Goal: Task Accomplishment & Management: Manage account settings

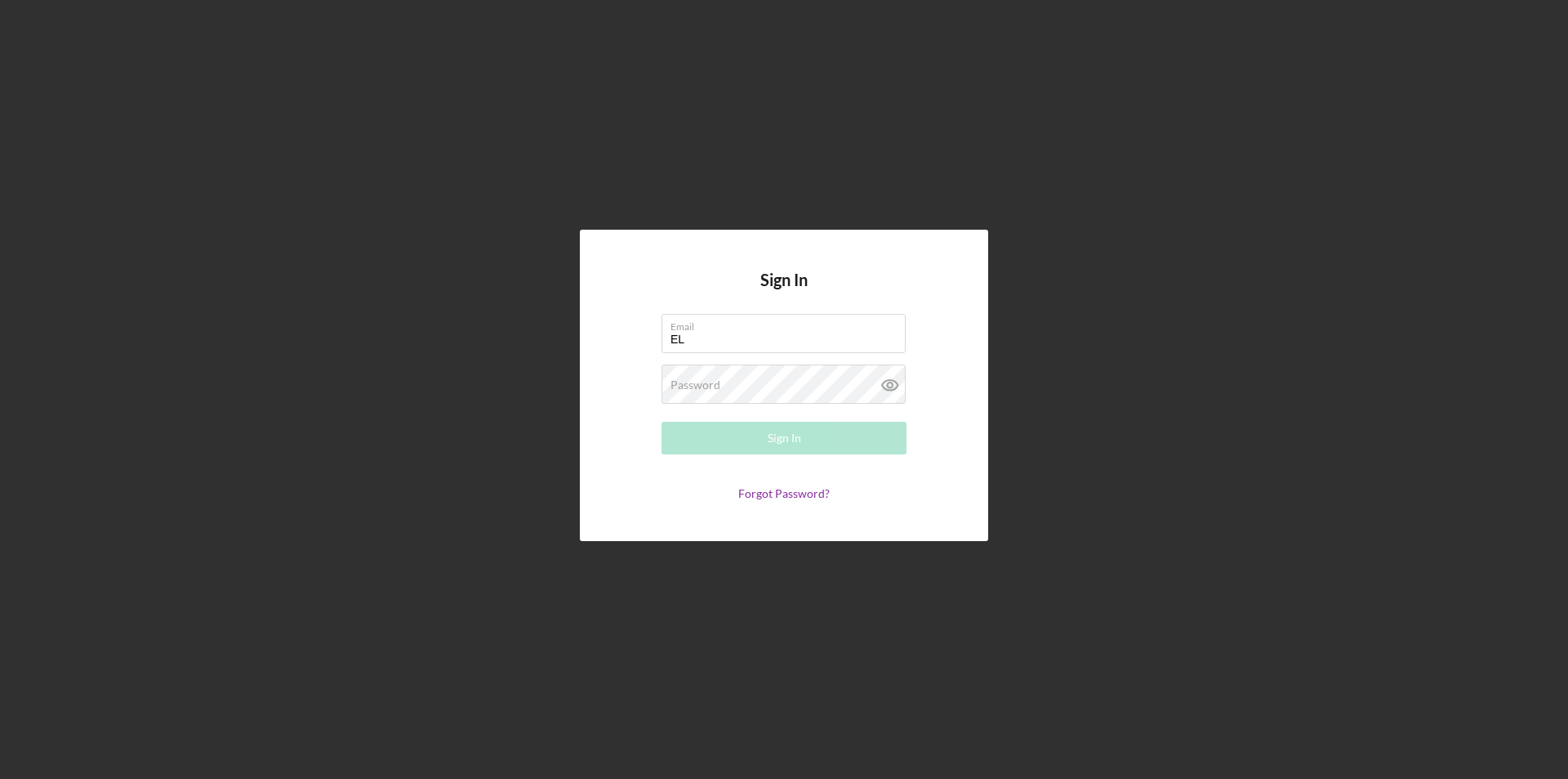
type input "E"
type input "[PERSON_NAME][EMAIL_ADDRESS][PERSON_NAME][DOMAIN_NAME]"
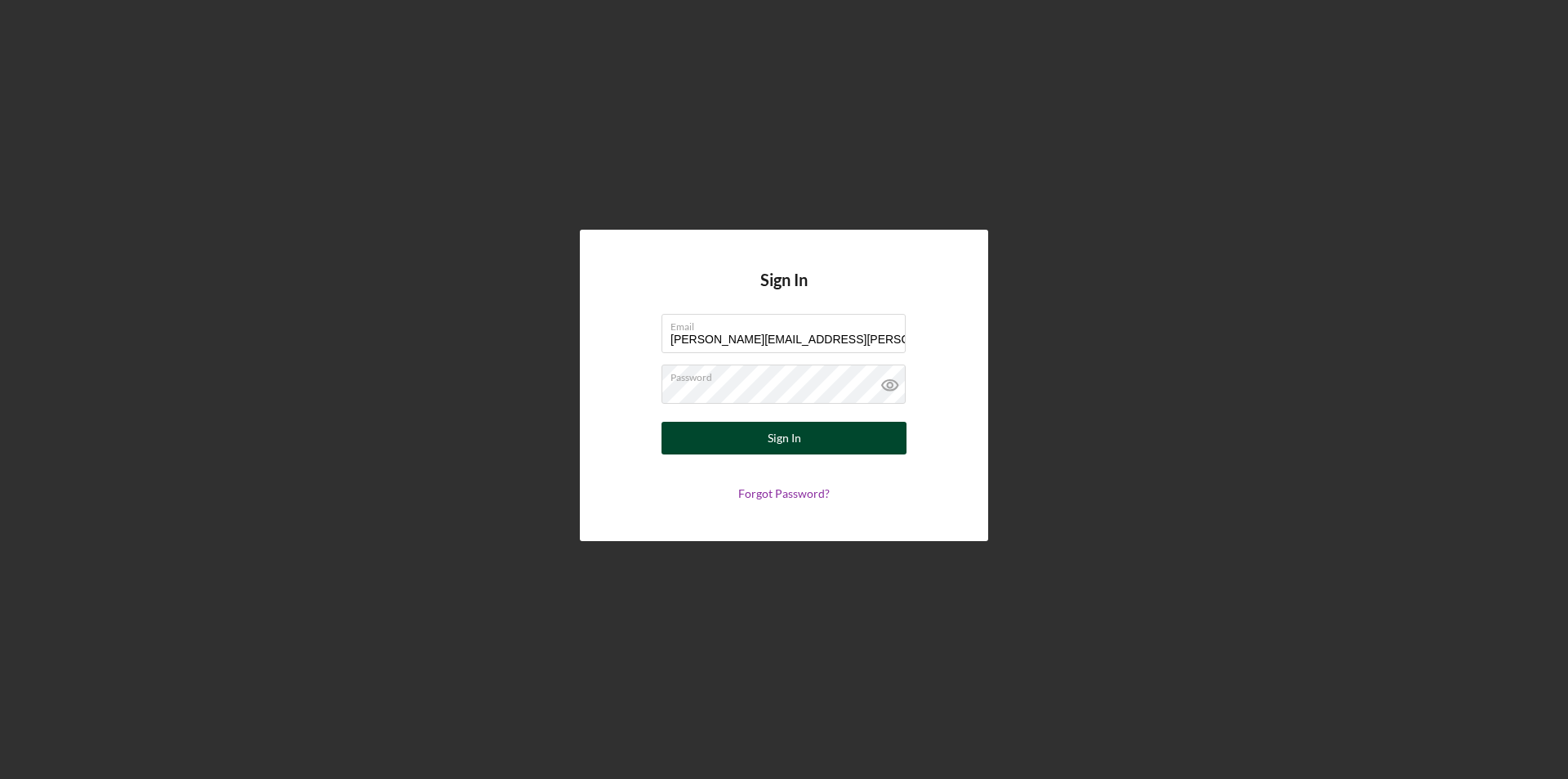
click at [741, 425] on button "Sign In" at bounding box center [784, 437] width 245 height 32
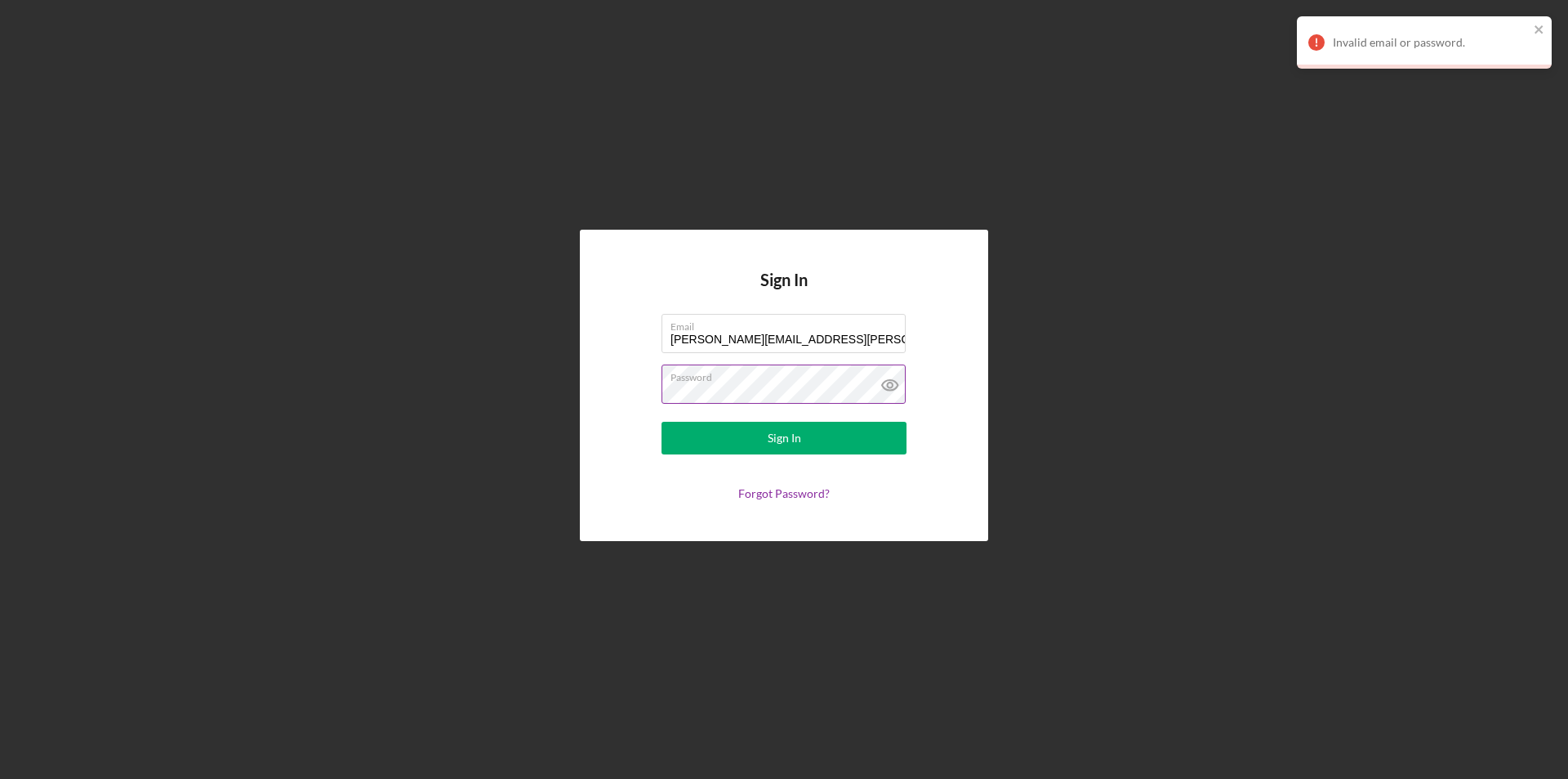
click at [883, 385] on icon at bounding box center [890, 386] width 16 height 10
click at [839, 434] on button "Sign In" at bounding box center [784, 437] width 245 height 32
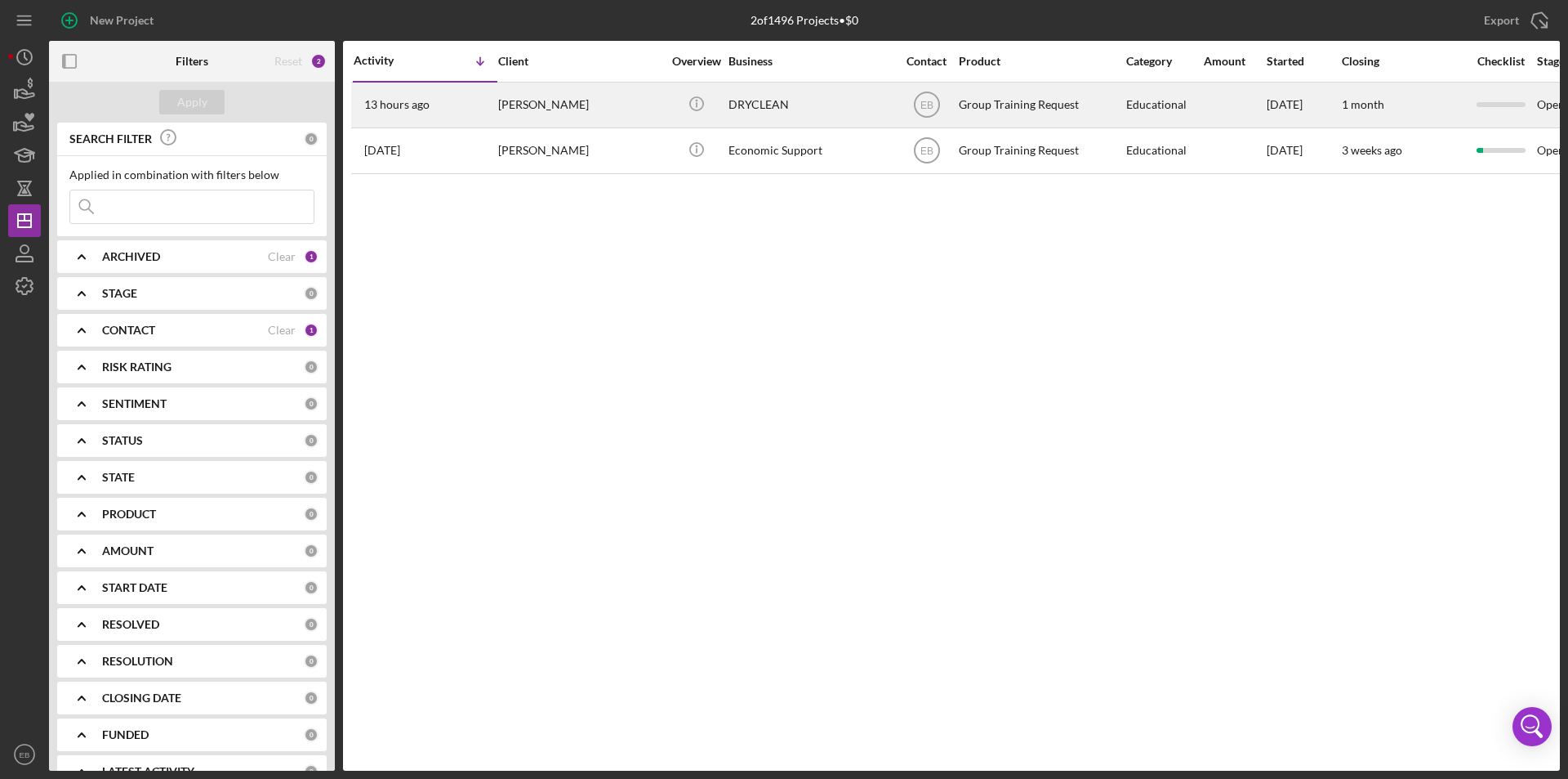
click at [535, 105] on div "[PERSON_NAME]" at bounding box center [579, 106] width 163 height 44
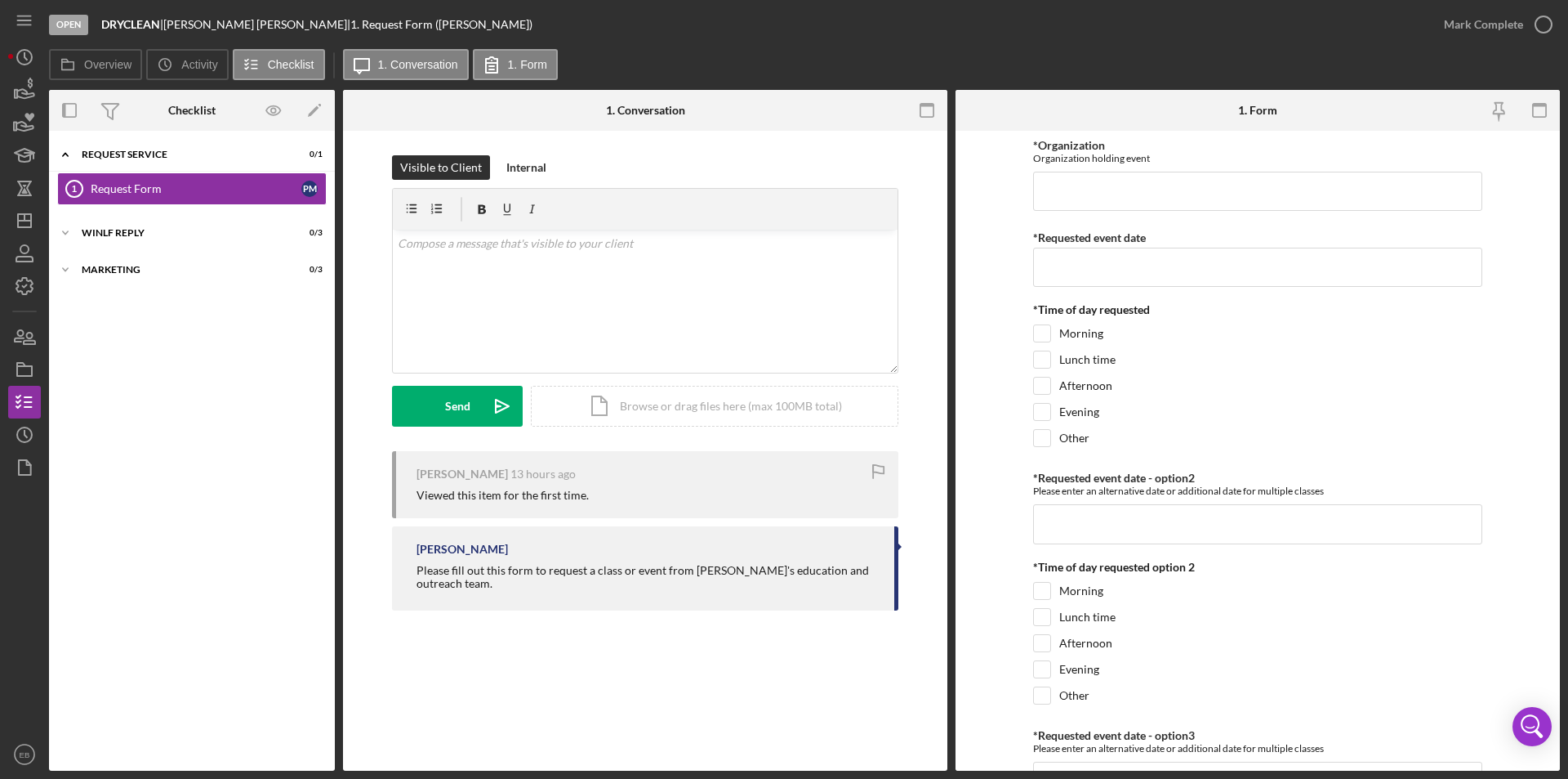
click at [586, 496] on div "Viewed this item for the first time." at bounding box center [650, 495] width 466 height 13
click at [153, 187] on div "Request Form" at bounding box center [196, 188] width 211 height 13
click at [563, 476] on time "13 hours ago" at bounding box center [542, 474] width 65 height 13
click at [562, 556] on div "[PERSON_NAME] Please fill out this form to request a class or event from [PERSO…" at bounding box center [645, 568] width 507 height 84
click at [562, 556] on div "[PERSON_NAME]" at bounding box center [647, 549] width 461 height 13
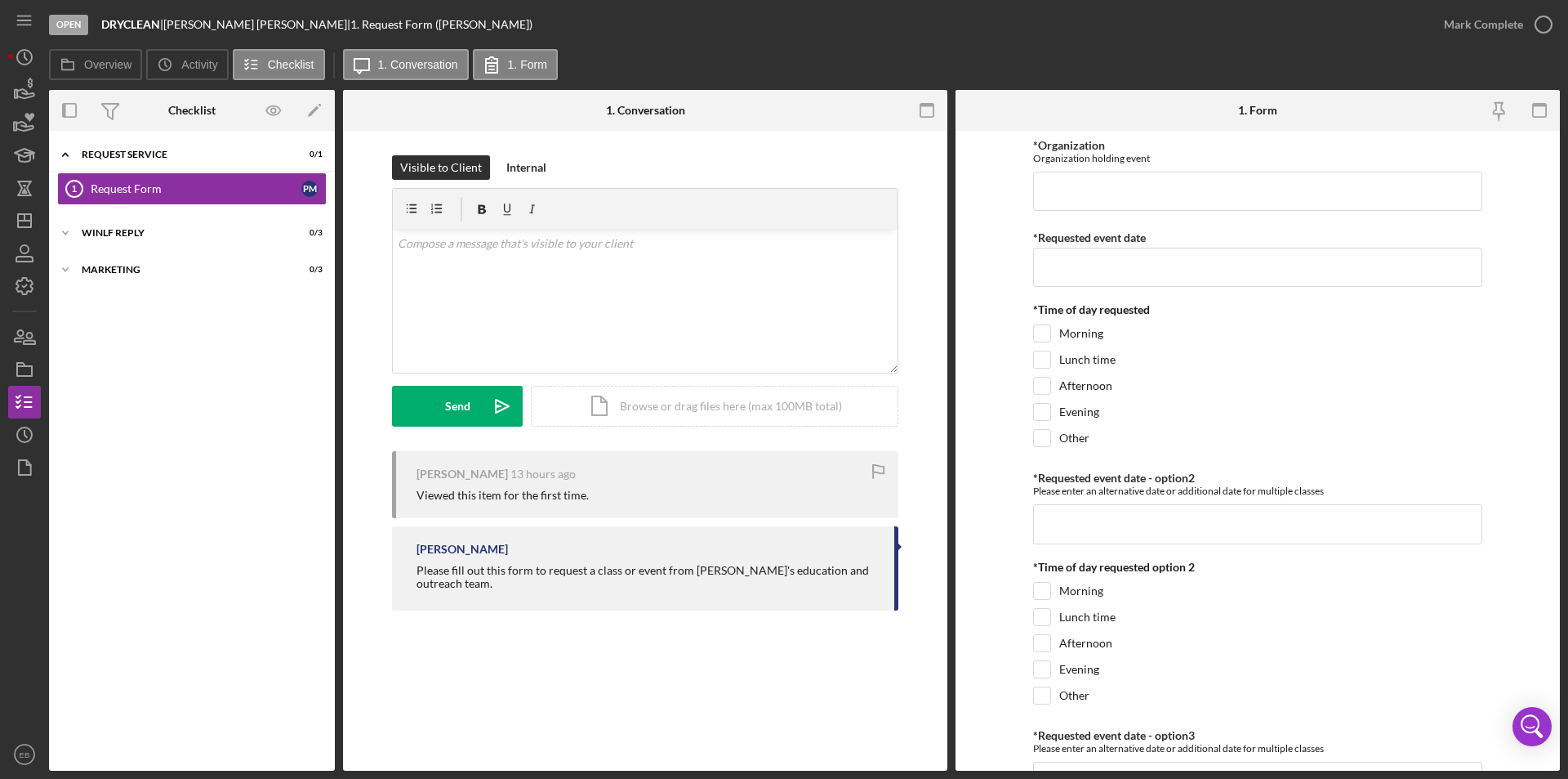
click at [577, 632] on div "Visible to Client Internal v Color teal Color pink Remove color Add row above A…" at bounding box center [644, 386] width 604 height 512
click at [185, 229] on div "WINLF Reply" at bounding box center [198, 232] width 233 height 10
click at [130, 261] on div "WINLF review" at bounding box center [196, 267] width 211 height 13
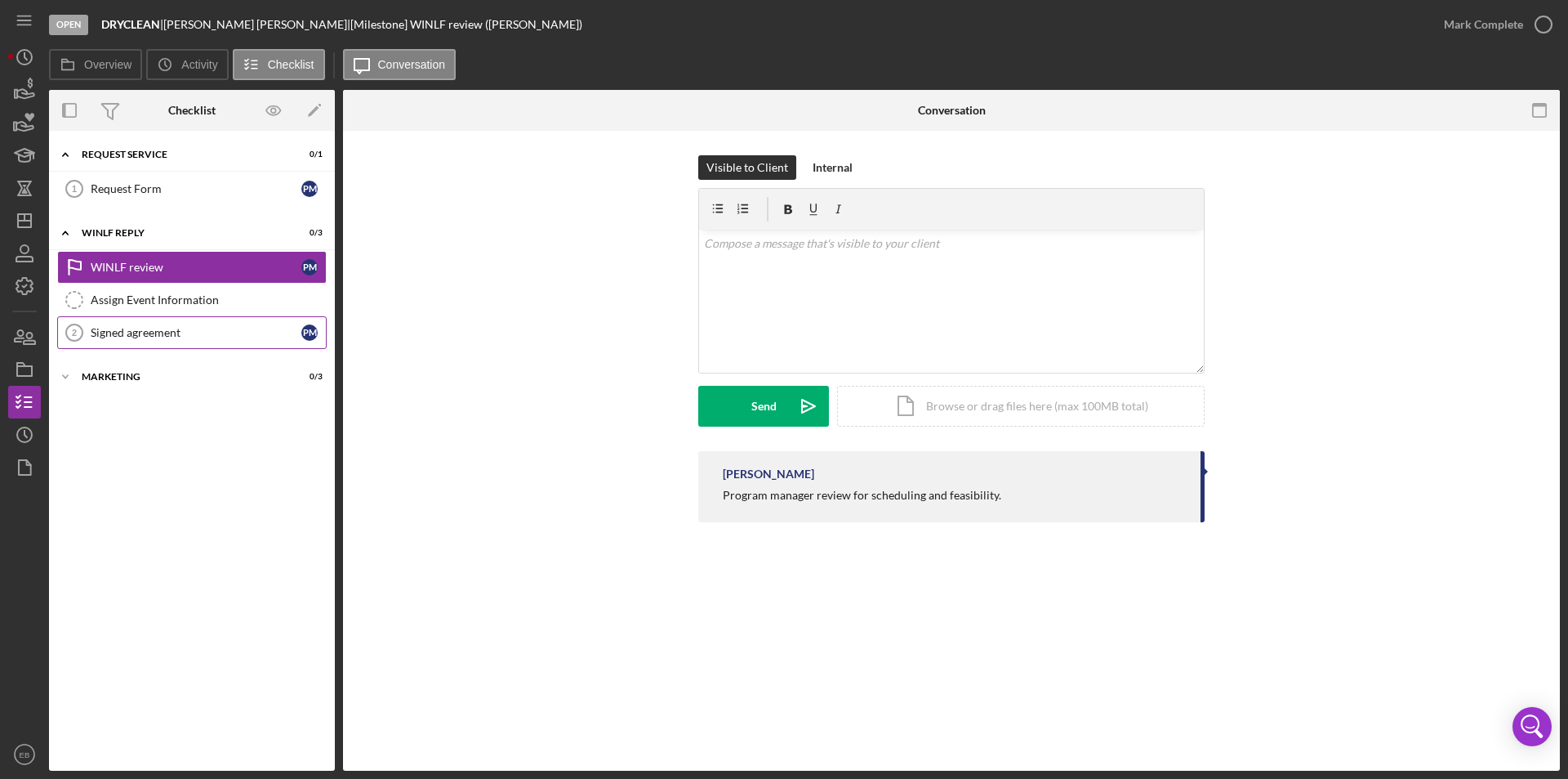
click at [134, 323] on link "Signed agreement 2 Signed agreement P M" at bounding box center [192, 331] width 269 height 32
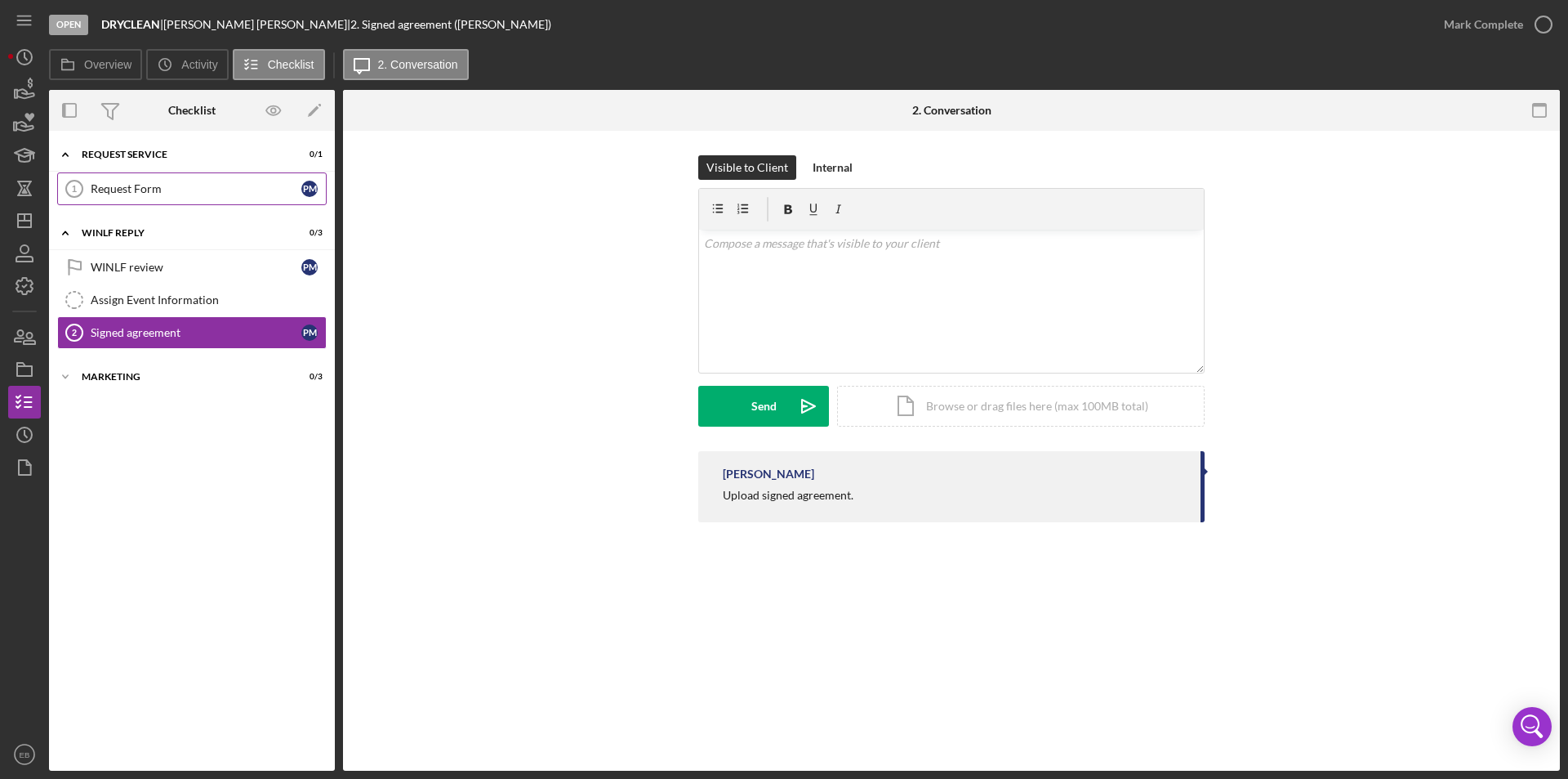
click at [151, 189] on div "Request Form" at bounding box center [196, 188] width 211 height 13
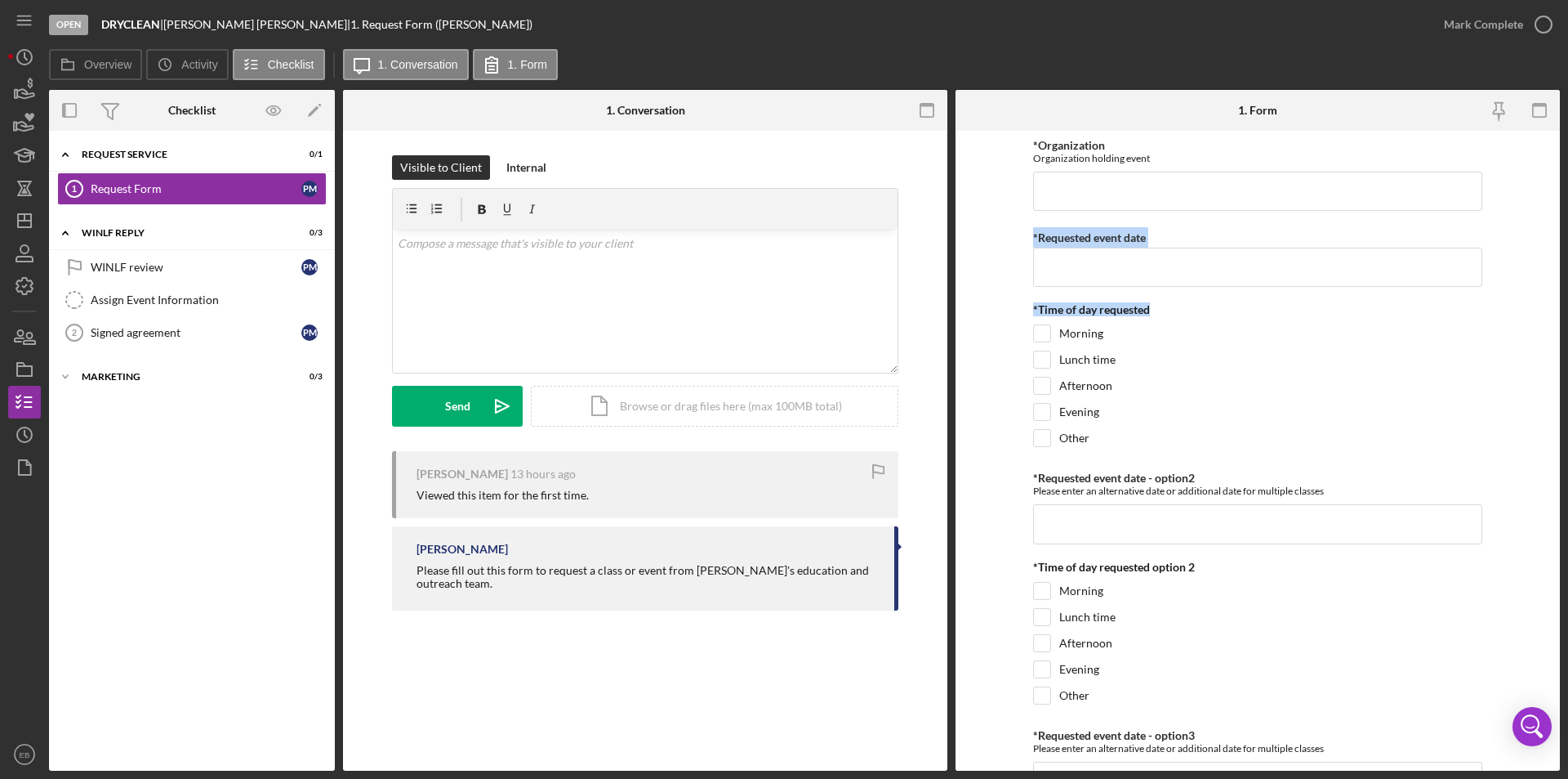
drag, startPoint x: 1553, startPoint y: 161, endPoint x: 1548, endPoint y: 298, distance: 137.1
click at [1551, 302] on form "*Organization Organization holding event *Requested event date *Time of day req…" at bounding box center [1258, 450] width 604 height 639
click at [1565, 207] on div "Open DRYCLEAN | [PERSON_NAME] | 1. Request Form ([PERSON_NAME]) [PERSON_NAME] C…" at bounding box center [784, 389] width 1568 height 779
drag, startPoint x: 1554, startPoint y: 213, endPoint x: 1544, endPoint y: 348, distance: 135.4
click at [1544, 348] on form "*Organization Organization holding event *Requested event date *Time of day req…" at bounding box center [1258, 450] width 604 height 639
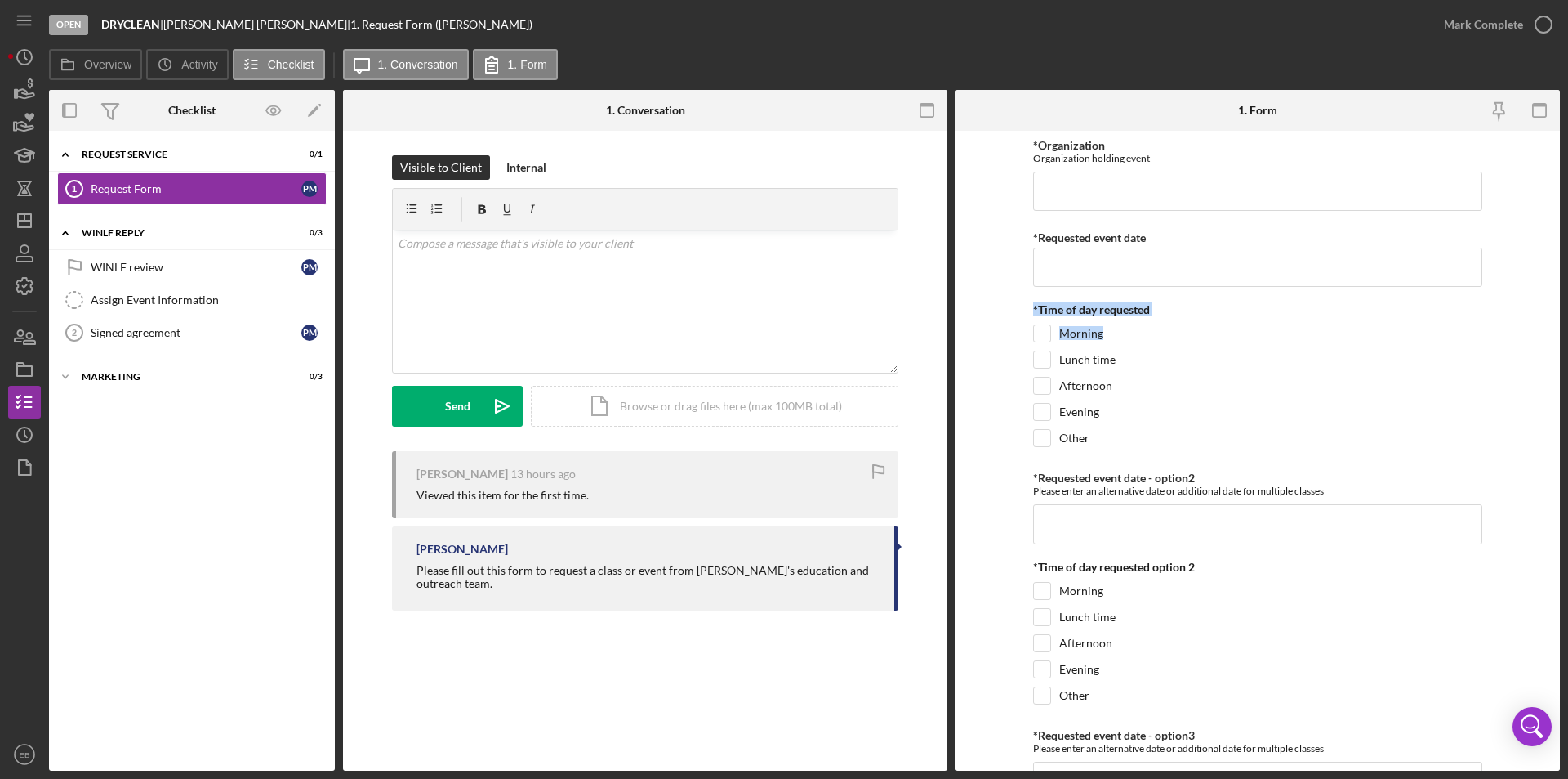
click at [1518, 301] on form "*Organization Organization holding event *Requested event date *Time of day req…" at bounding box center [1258, 450] width 604 height 639
click at [14, 49] on icon "Icon/History" at bounding box center [24, 57] width 41 height 41
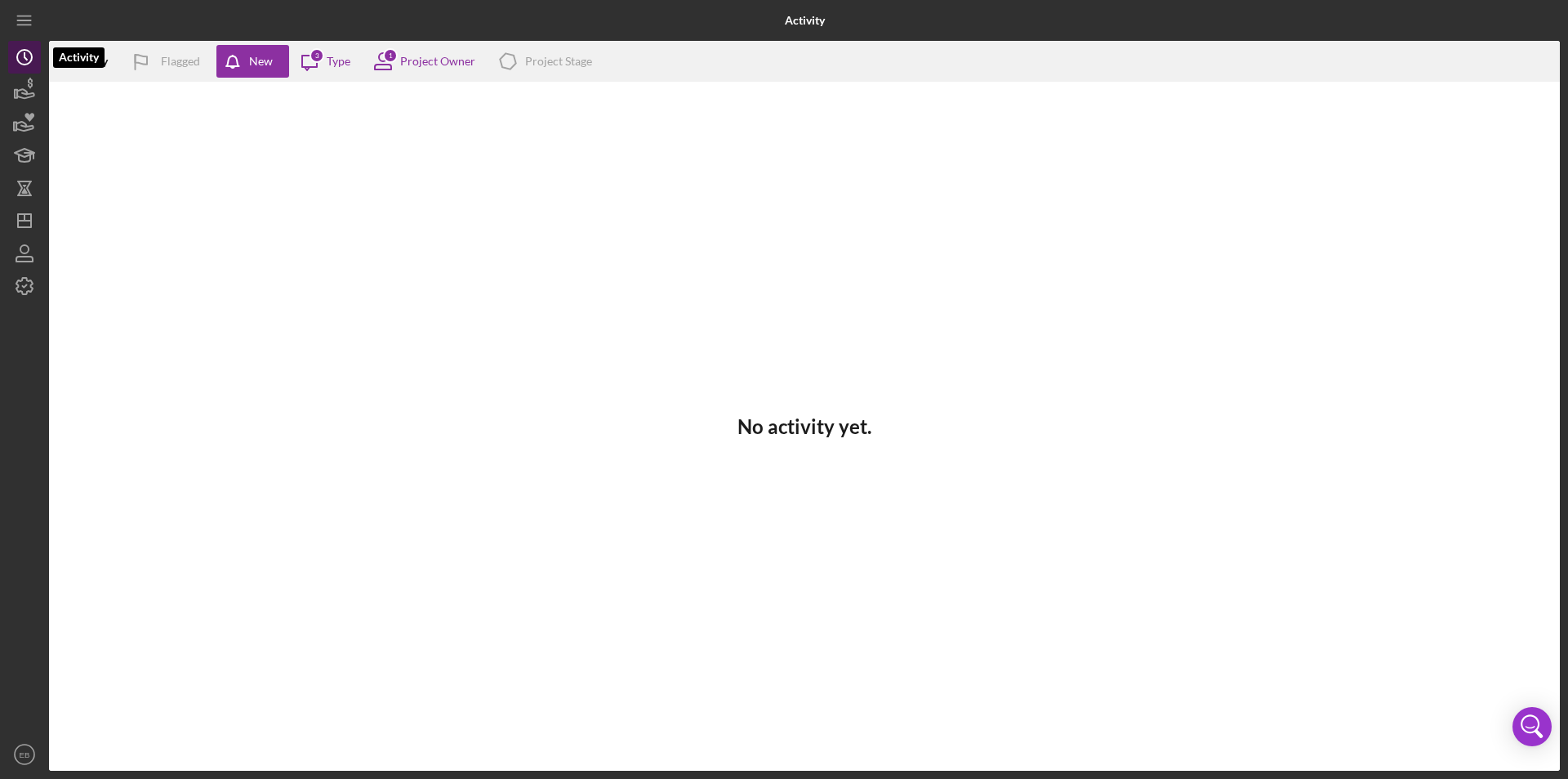
click at [14, 49] on icon "Icon/History" at bounding box center [24, 57] width 41 height 41
click at [316, 52] on div "3" at bounding box center [317, 55] width 15 height 15
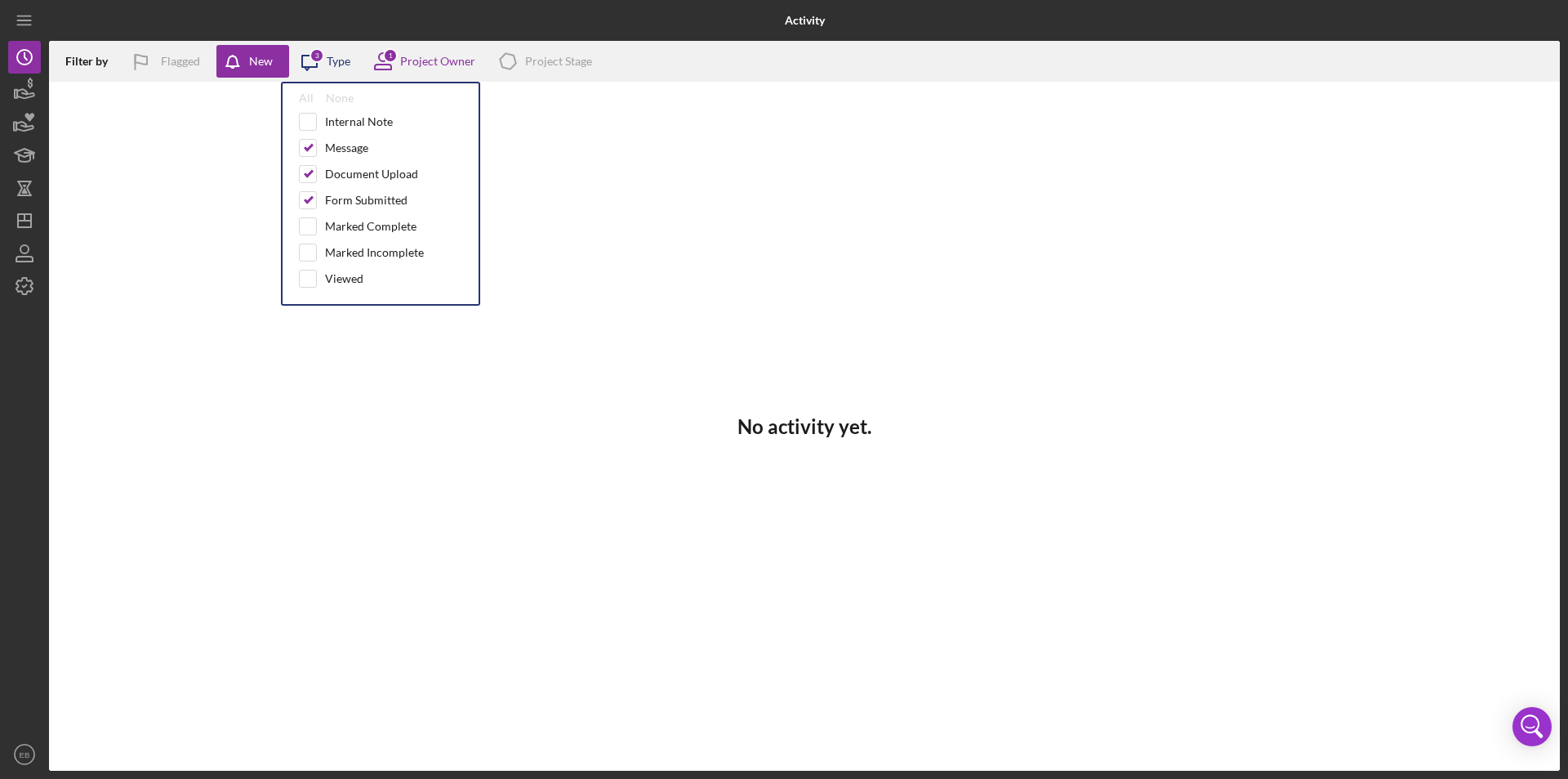
click at [316, 52] on div "3" at bounding box center [317, 55] width 15 height 15
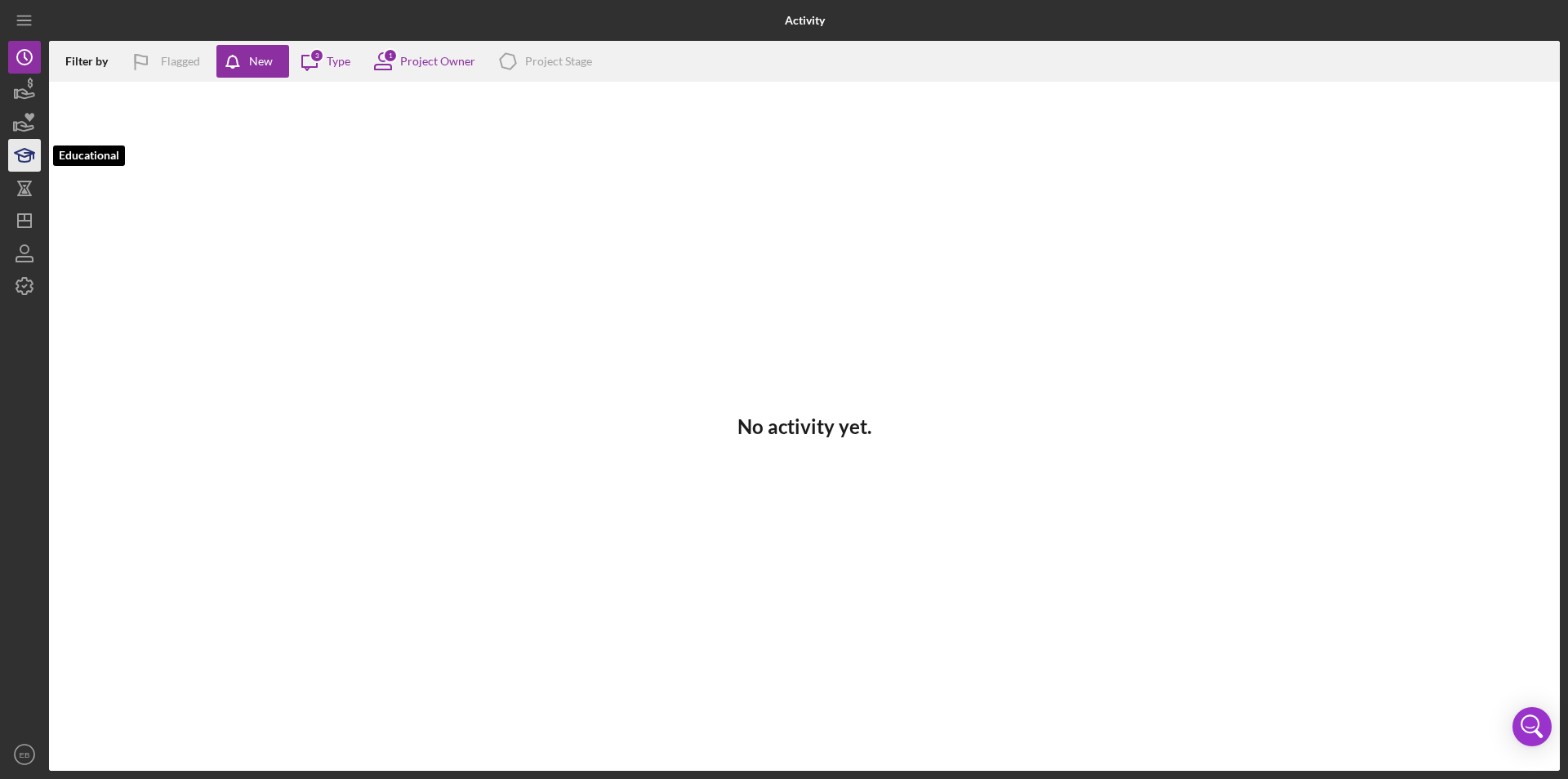
click at [21, 161] on icon "button" at bounding box center [24, 158] width 11 height 6
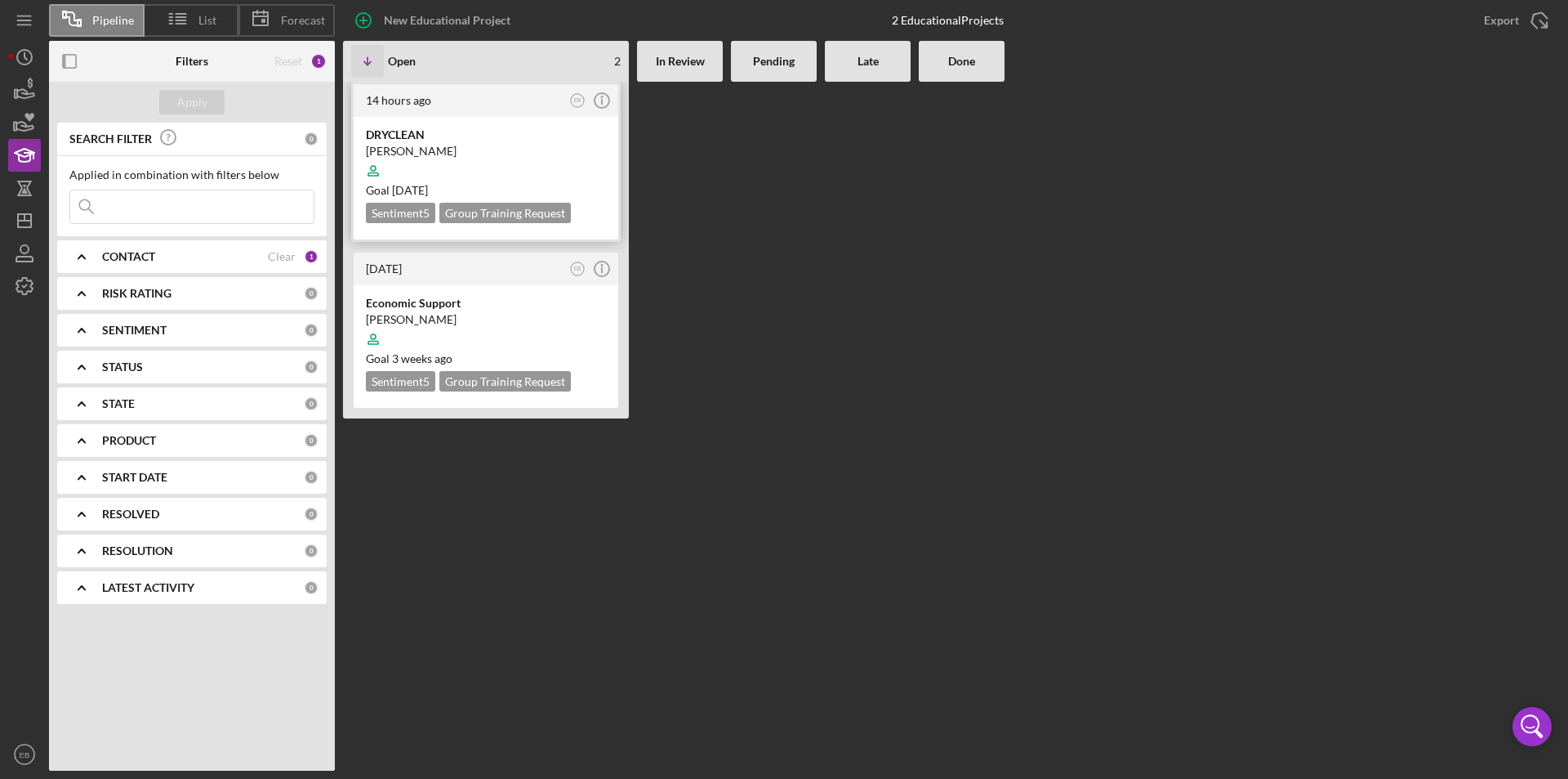
click at [457, 161] on div at bounding box center [486, 171] width 240 height 31
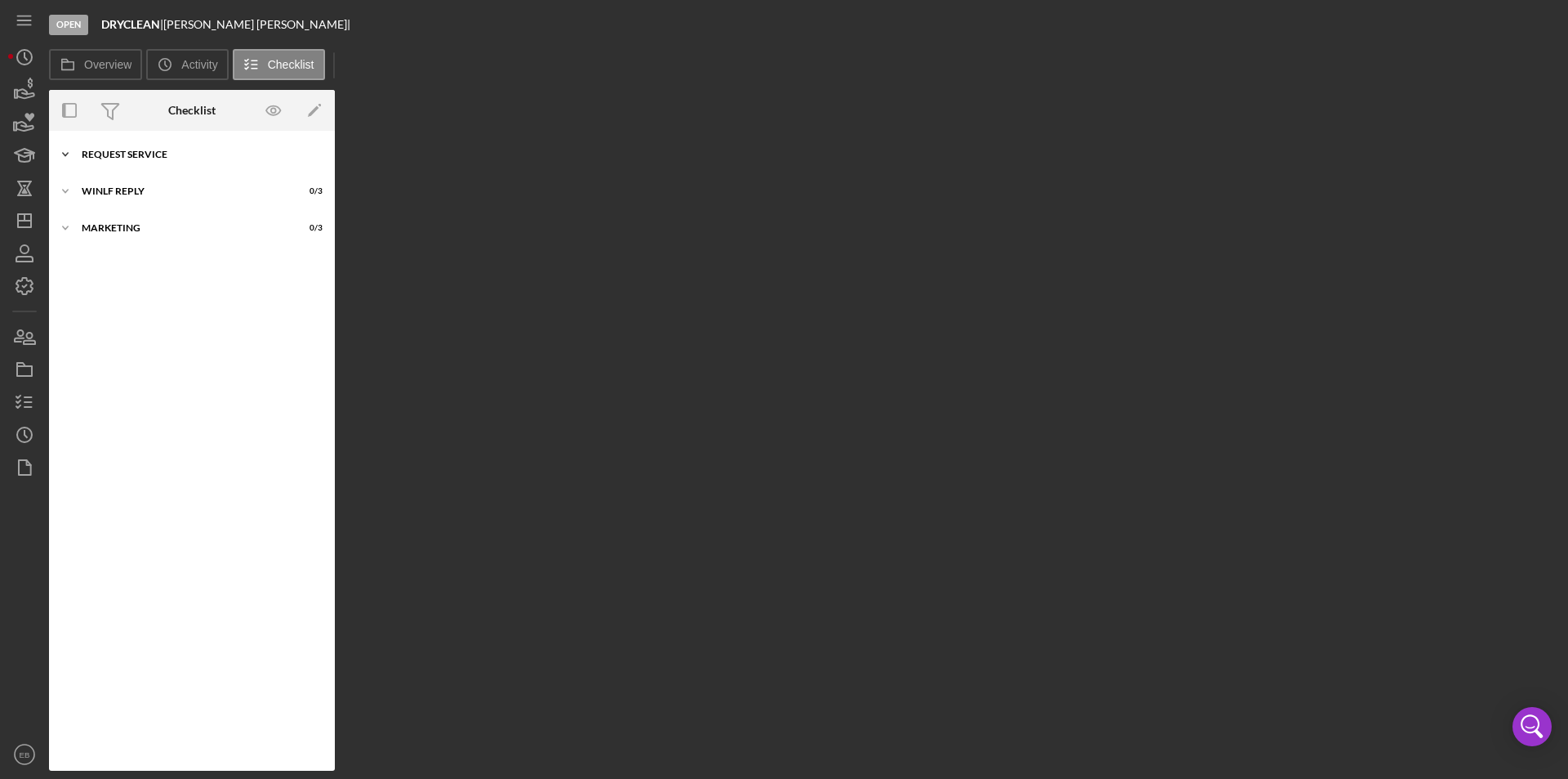
click at [148, 151] on div "Request Service" at bounding box center [198, 154] width 233 height 10
click at [161, 182] on div "Request Form" at bounding box center [196, 188] width 211 height 13
